Goal: Task Accomplishment & Management: Manage account settings

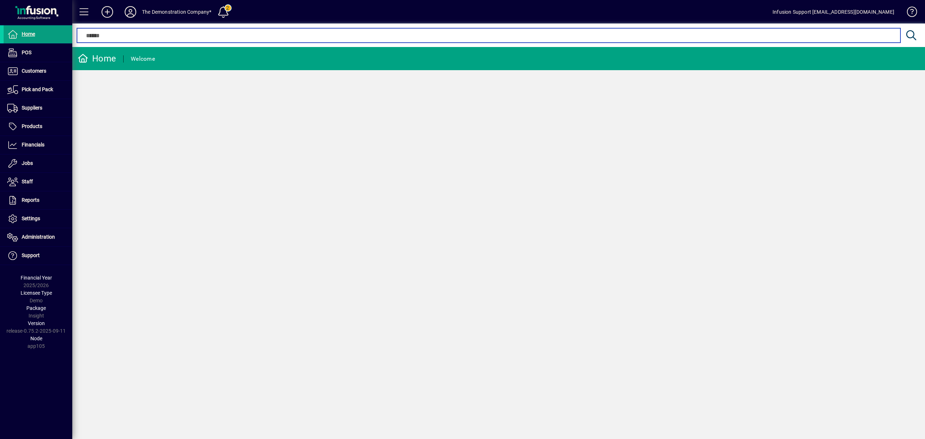
click at [132, 33] on input "text" at bounding box center [488, 35] width 812 height 9
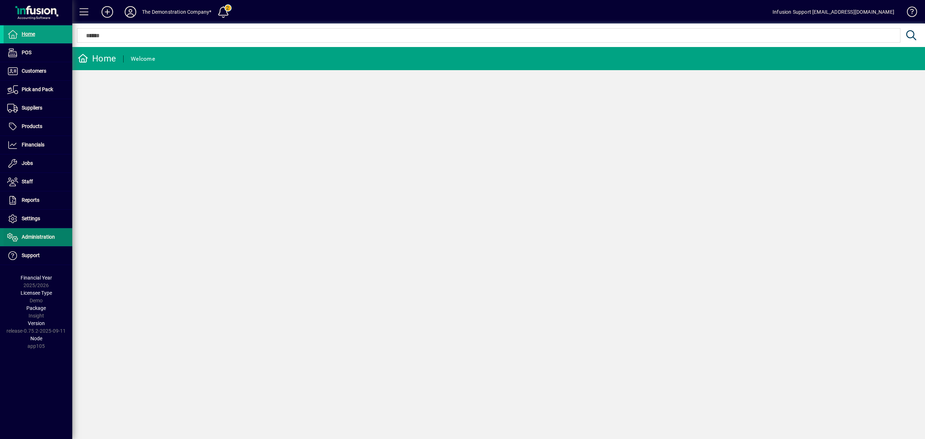
click at [33, 236] on span "Administration" at bounding box center [38, 237] width 33 height 6
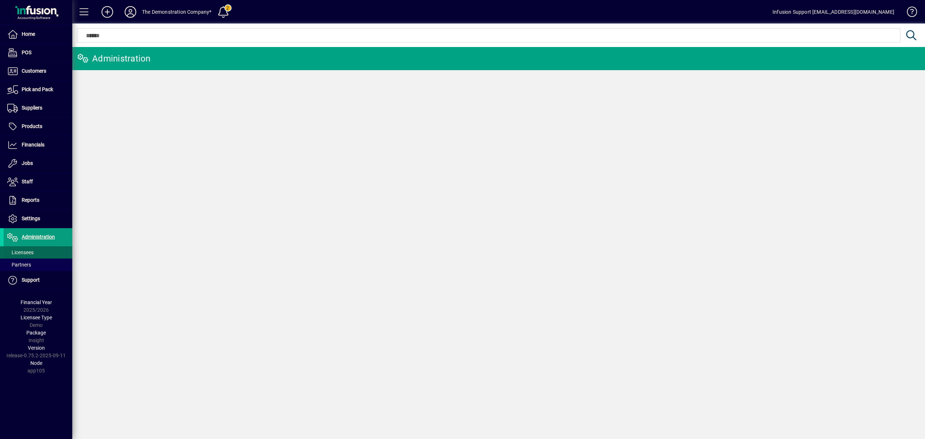
click at [31, 249] on span "Licensees" at bounding box center [19, 253] width 30 height 8
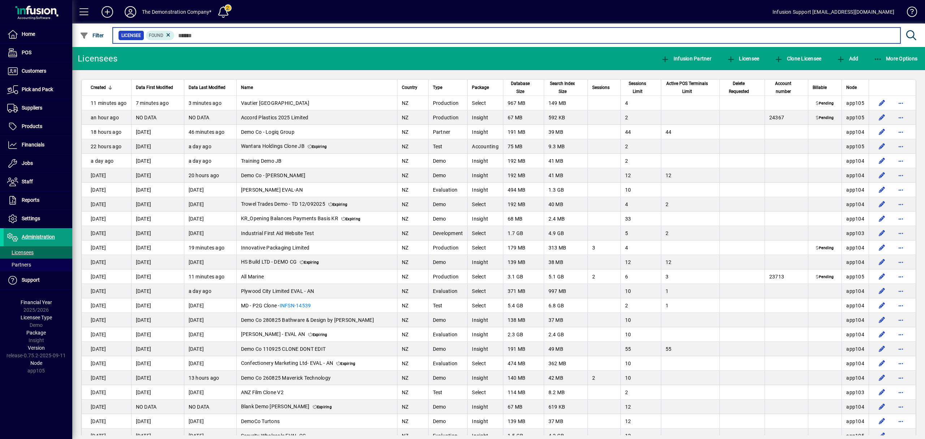
click at [189, 34] on input "text" at bounding box center [534, 35] width 720 height 10
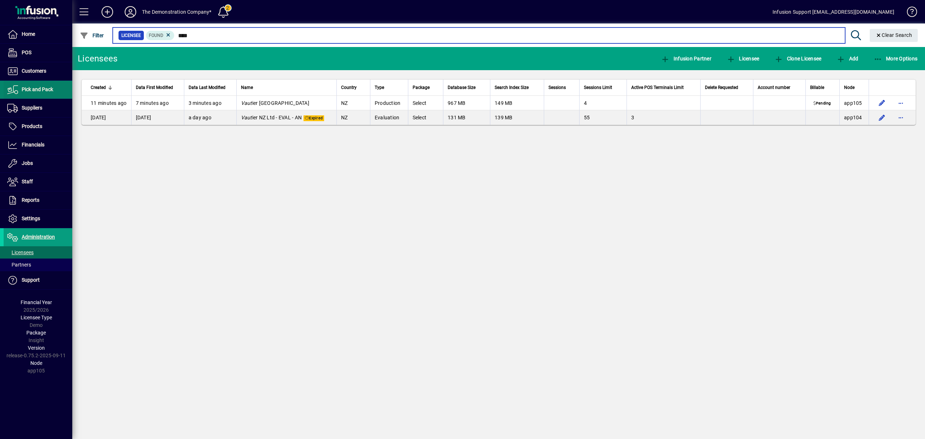
type input "****"
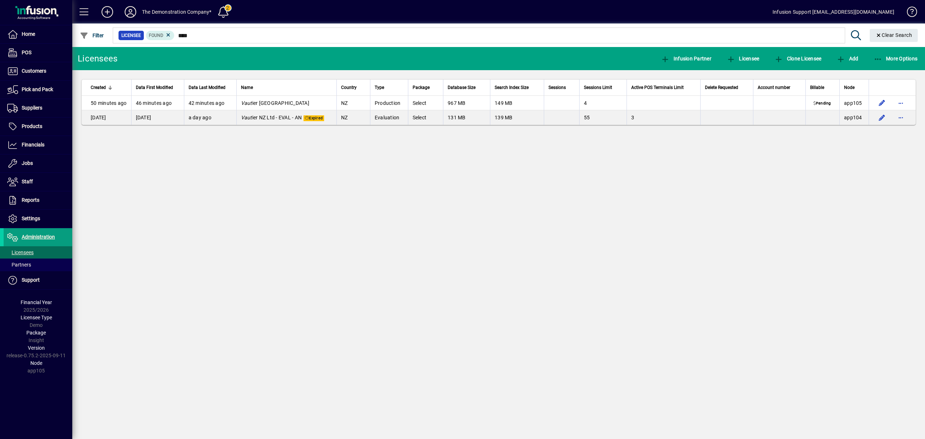
click at [379, 380] on div "Licensees Infusion Partner Licensee Clone Licensee Add More Options Created Dat…" at bounding box center [498, 243] width 852 height 392
